Goal: Task Accomplishment & Management: Manage account settings

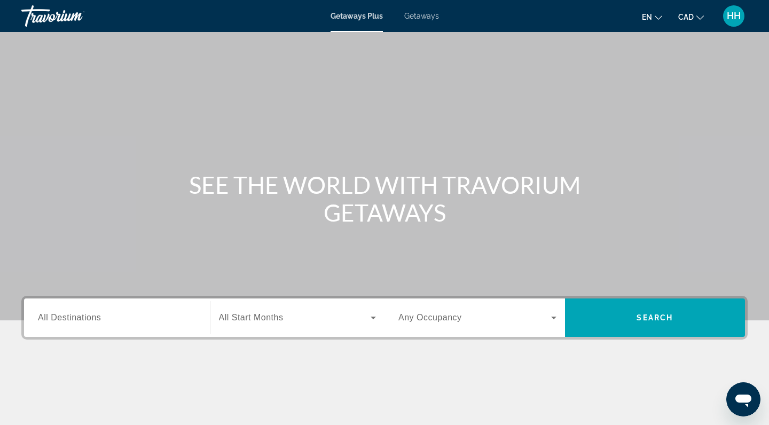
click at [736, 16] on span "HH" at bounding box center [734, 16] width 14 height 11
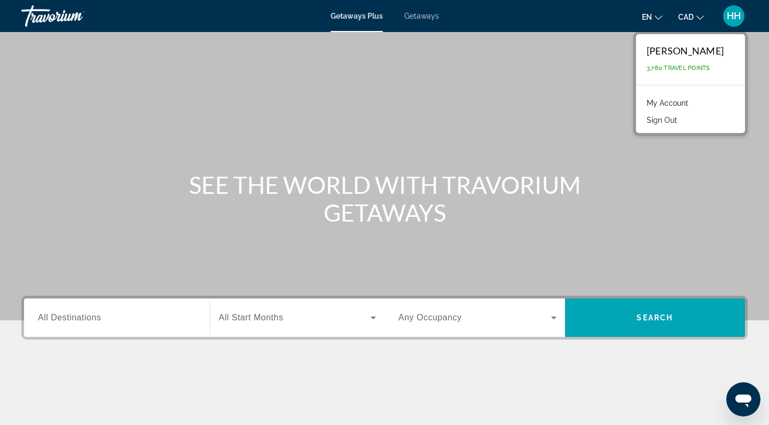
click at [670, 103] on link "My Account" at bounding box center [667, 103] width 52 height 14
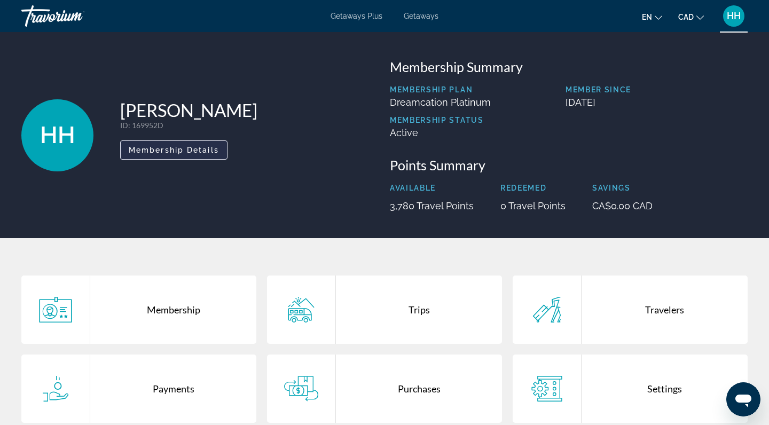
click at [191, 152] on span "Membership Details" at bounding box center [174, 150] width 90 height 9
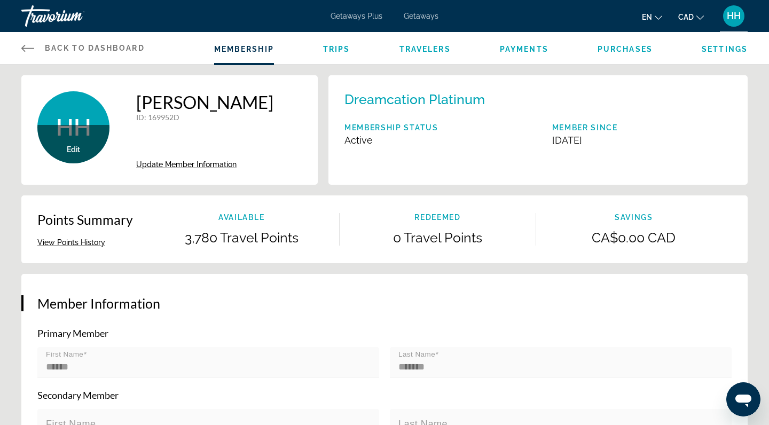
click at [523, 51] on span "Payments" at bounding box center [524, 49] width 49 height 9
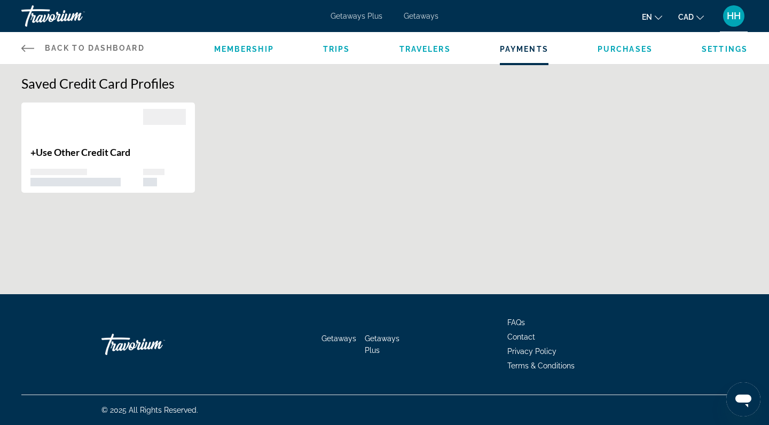
click at [614, 50] on span "Purchases" at bounding box center [624, 49] width 55 height 9
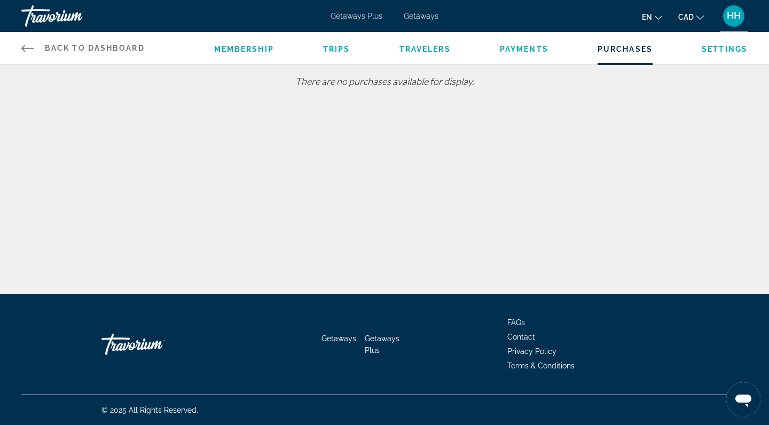
click at [719, 48] on span "Settings" at bounding box center [724, 49] width 46 height 9
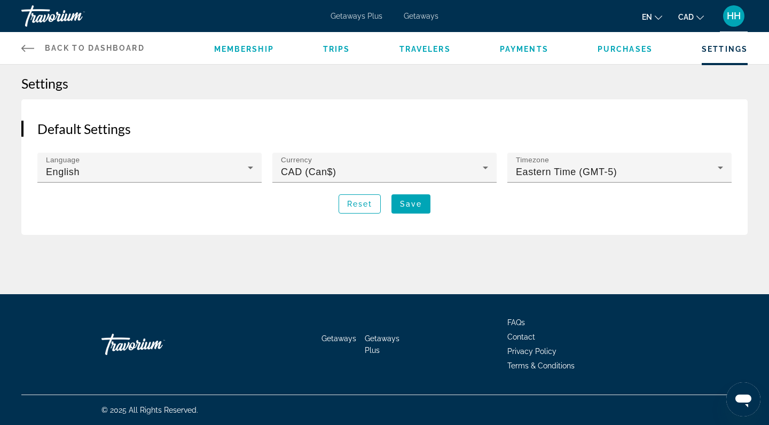
click at [427, 49] on span "Travelers" at bounding box center [424, 49] width 51 height 9
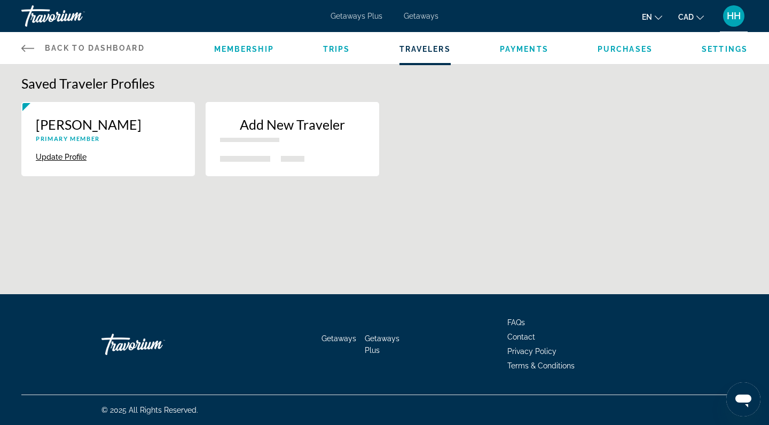
click at [341, 50] on span "Trips" at bounding box center [336, 49] width 27 height 9
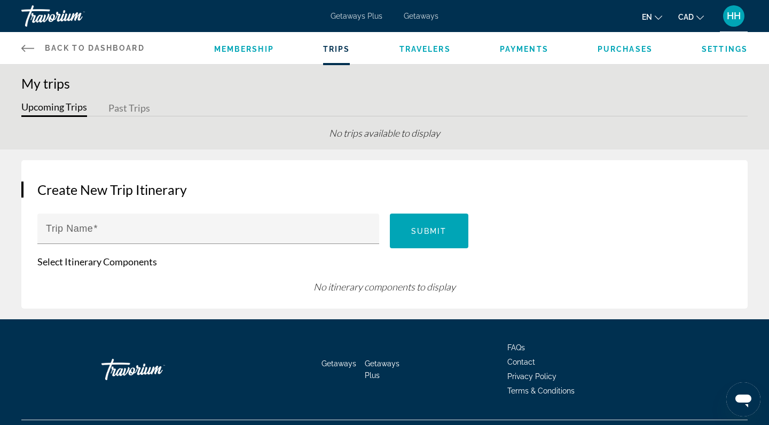
click at [261, 48] on span "Membership" at bounding box center [244, 49] width 60 height 9
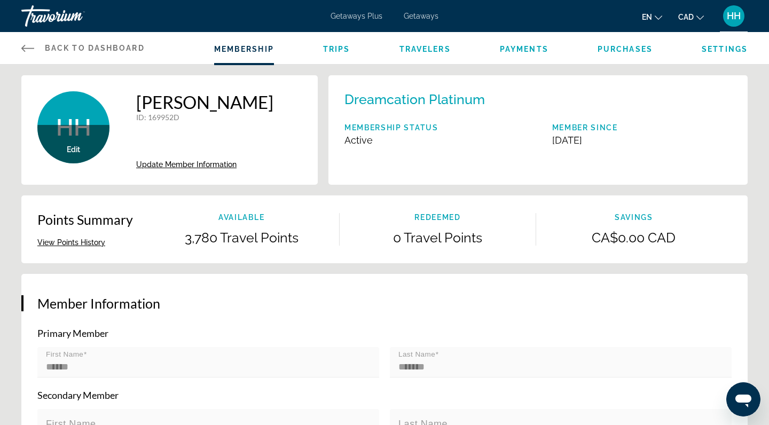
click at [24, 50] on icon "Main content" at bounding box center [27, 48] width 13 height 13
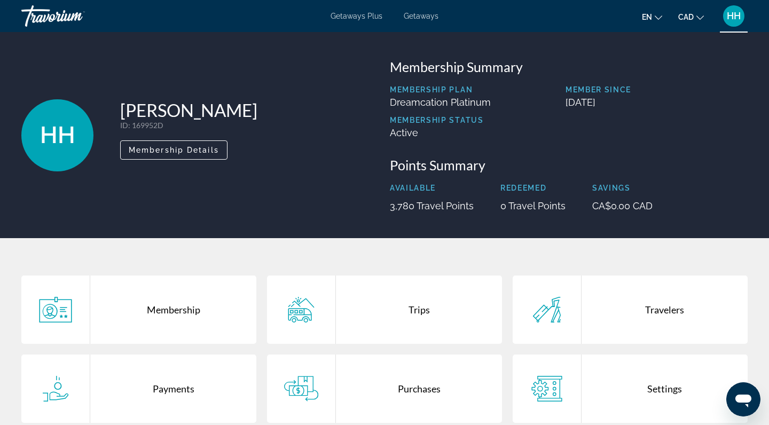
click at [413, 17] on span "Getaways" at bounding box center [421, 16] width 35 height 9
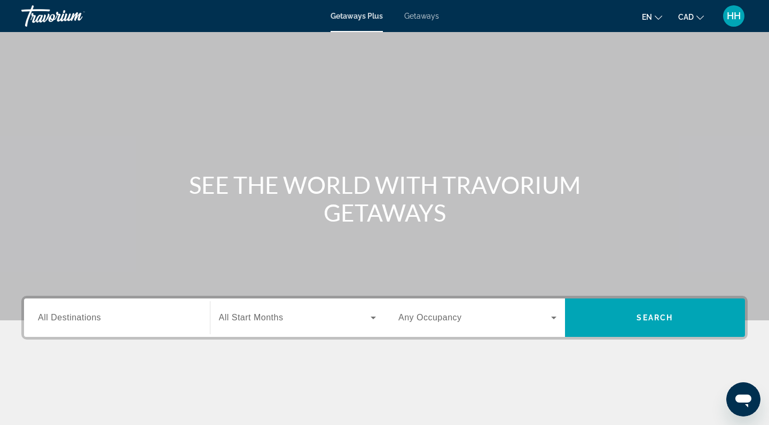
click at [734, 15] on span "HH" at bounding box center [734, 16] width 14 height 11
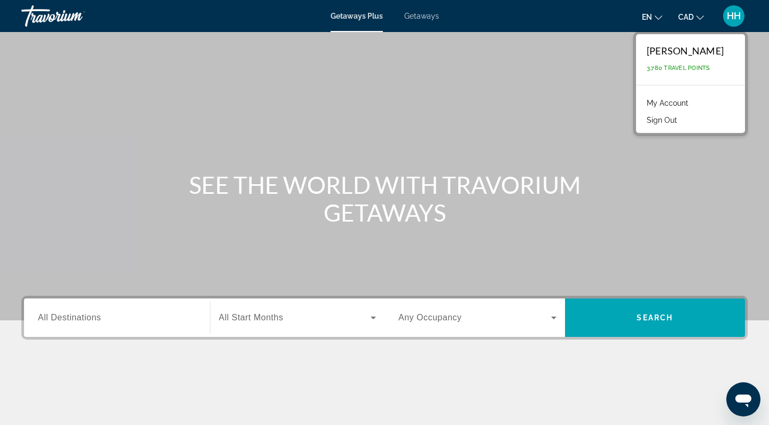
click at [669, 101] on link "My Account" at bounding box center [667, 103] width 52 height 14
